Goal: Navigation & Orientation: Find specific page/section

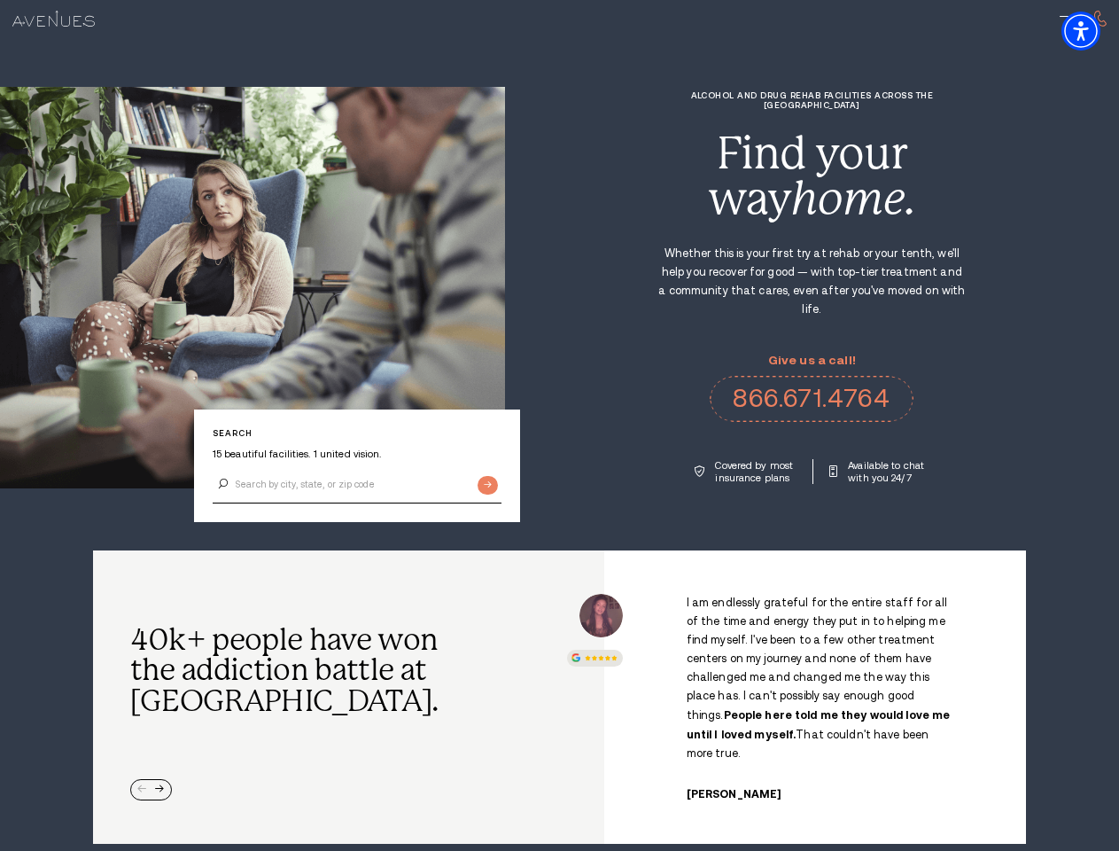
click at [559, 425] on div "Alcohol and Drug Rehab Facilities across the [GEOGRAPHIC_DATA] Find your way ho…" at bounding box center [812, 286] width 614 height 393
click at [1096, 31] on img "Accessibility Menu" at bounding box center [1081, 31] width 39 height 39
